Goal: Find specific page/section: Find specific page/section

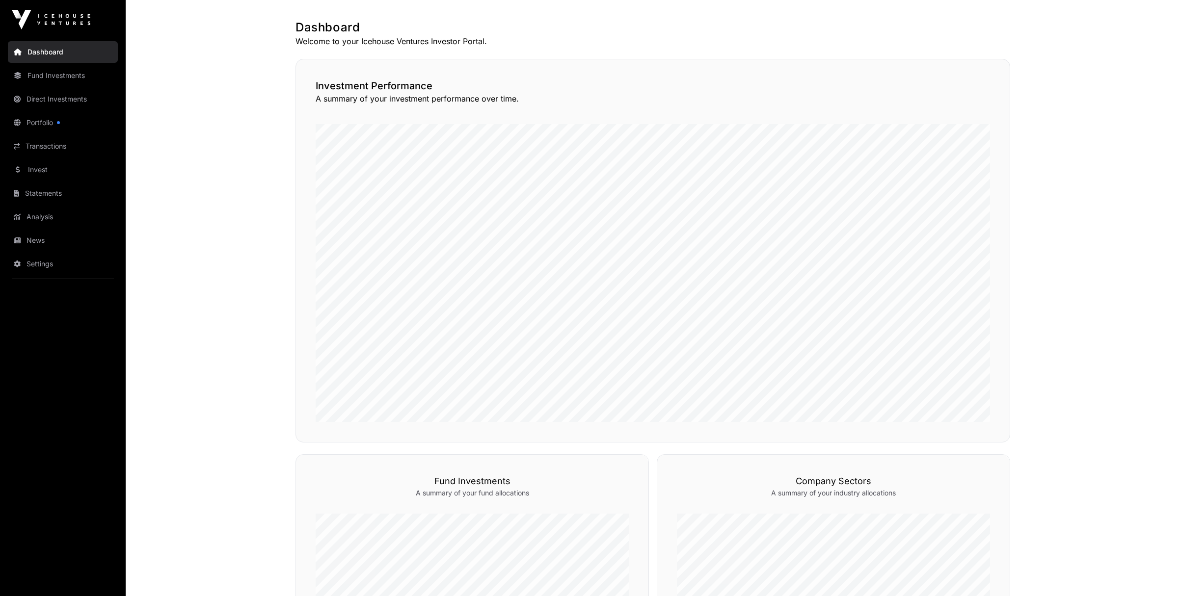
scroll to position [44, 0]
click at [78, 101] on link "Direct Investments" at bounding box center [63, 99] width 110 height 22
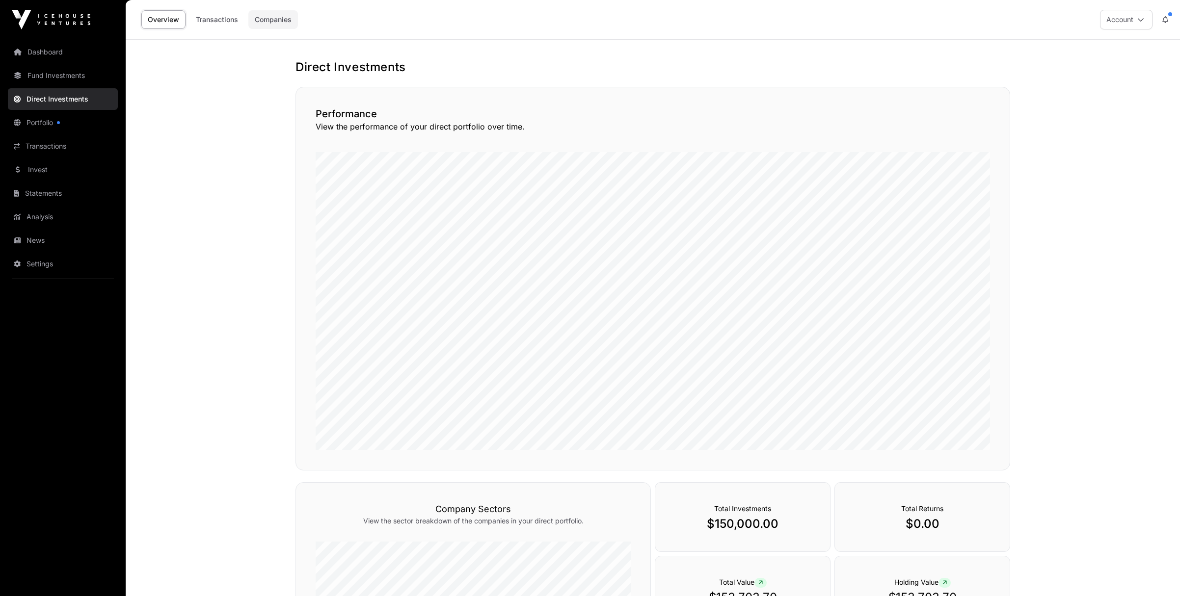
click at [280, 22] on link "Companies" at bounding box center [273, 19] width 50 height 19
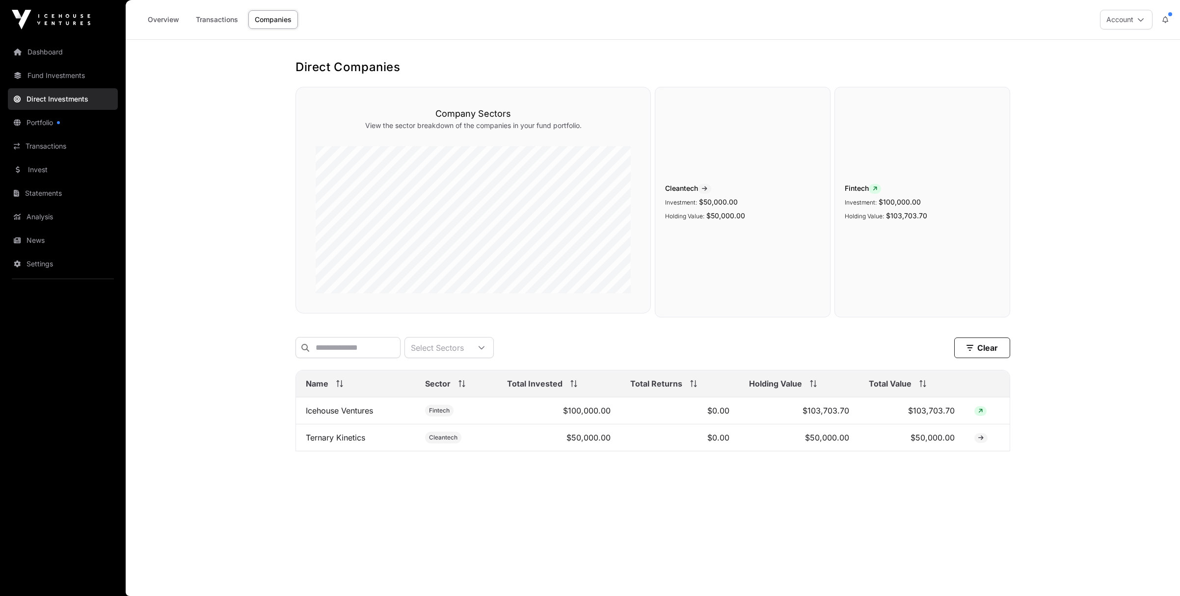
click at [48, 17] on img at bounding box center [51, 20] width 79 height 20
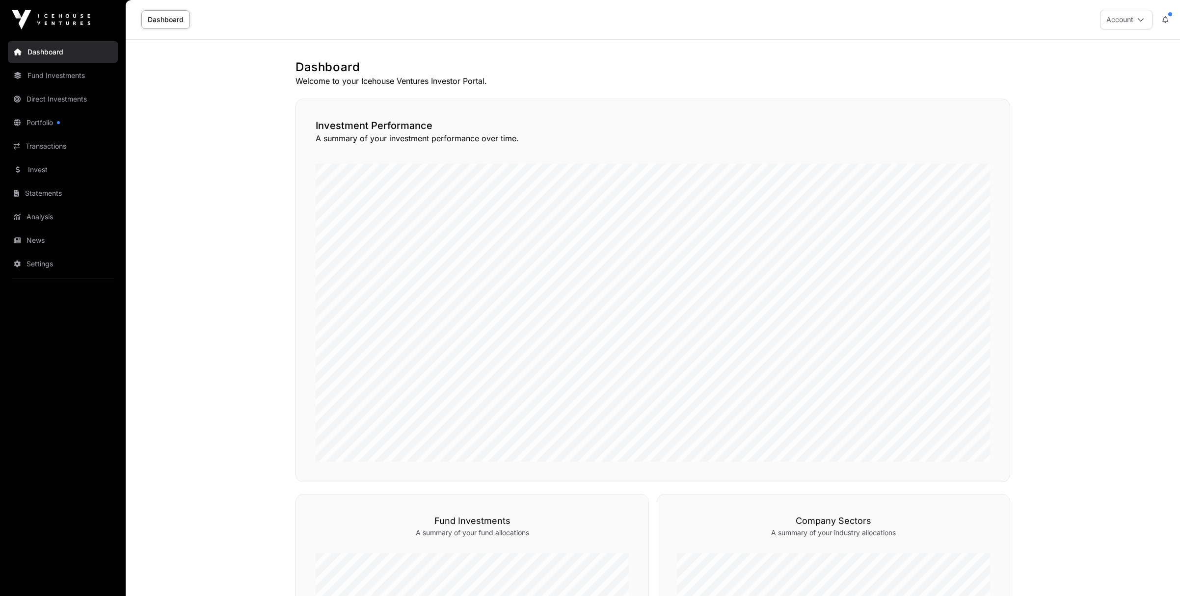
click at [53, 15] on img at bounding box center [51, 20] width 79 height 20
click at [66, 96] on link "Direct Investments" at bounding box center [63, 99] width 110 height 22
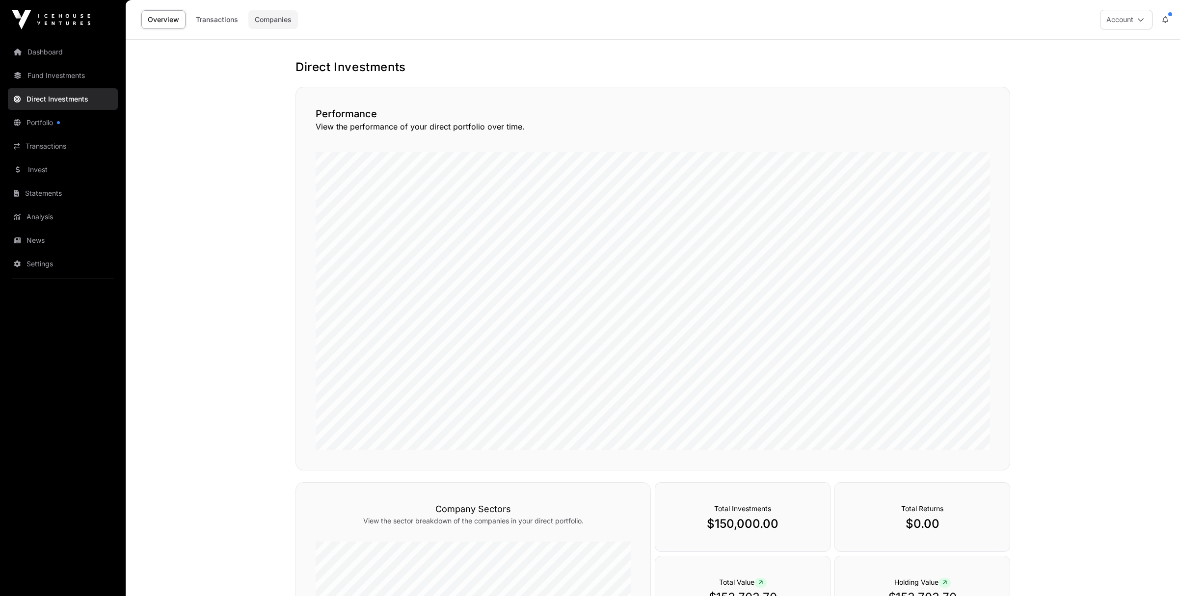
click at [284, 18] on link "Companies" at bounding box center [273, 19] width 50 height 19
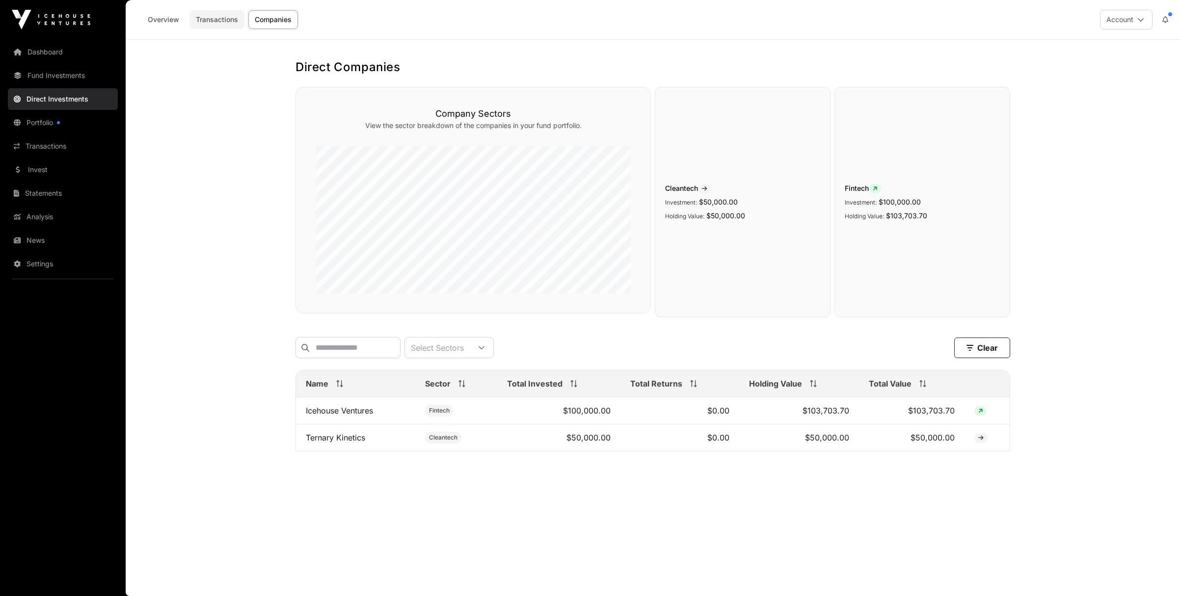
click at [231, 19] on link "Transactions" at bounding box center [216, 19] width 55 height 19
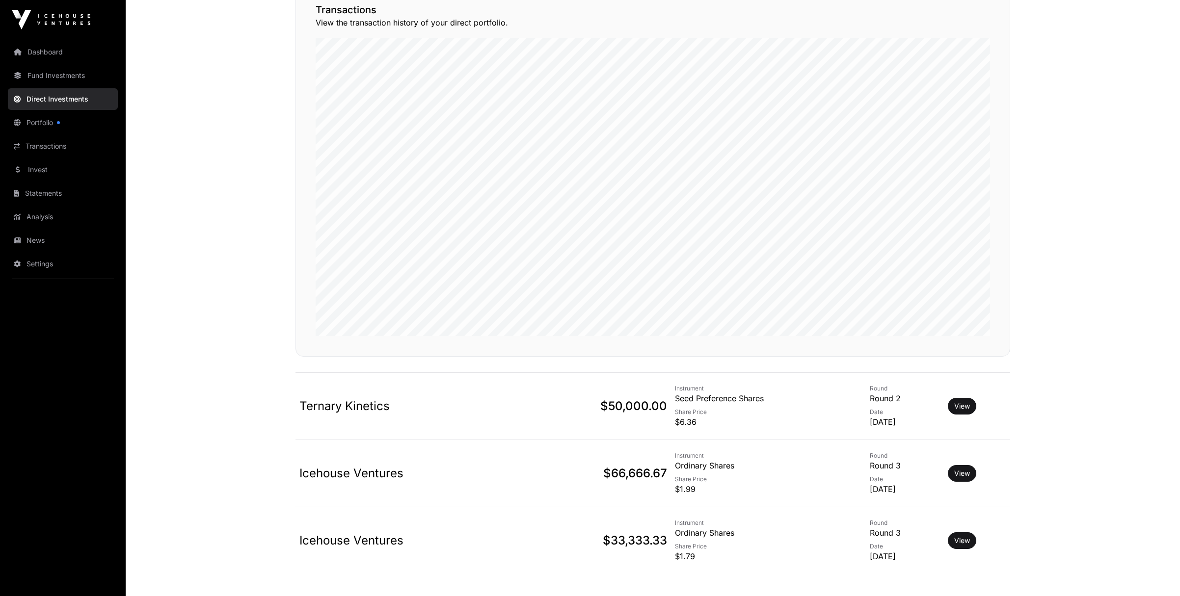
scroll to position [138, 0]
